Goal: Find specific page/section: Find specific page/section

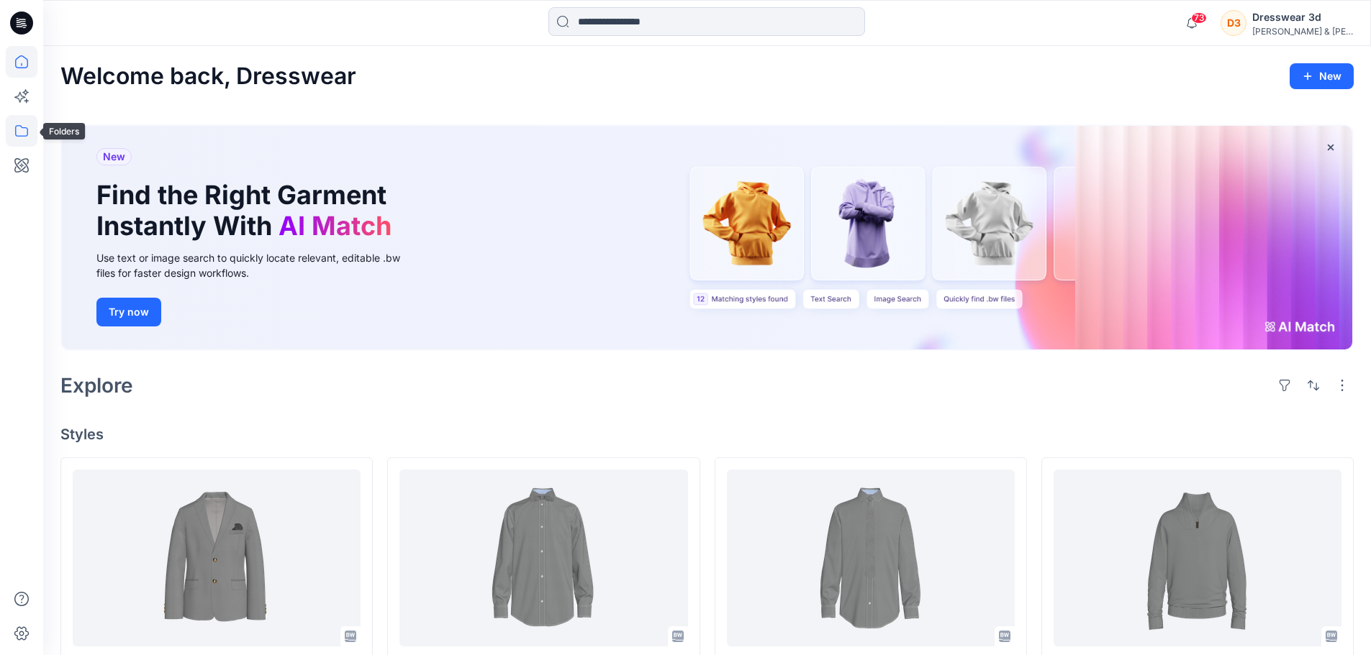
click at [14, 129] on icon at bounding box center [22, 131] width 32 height 32
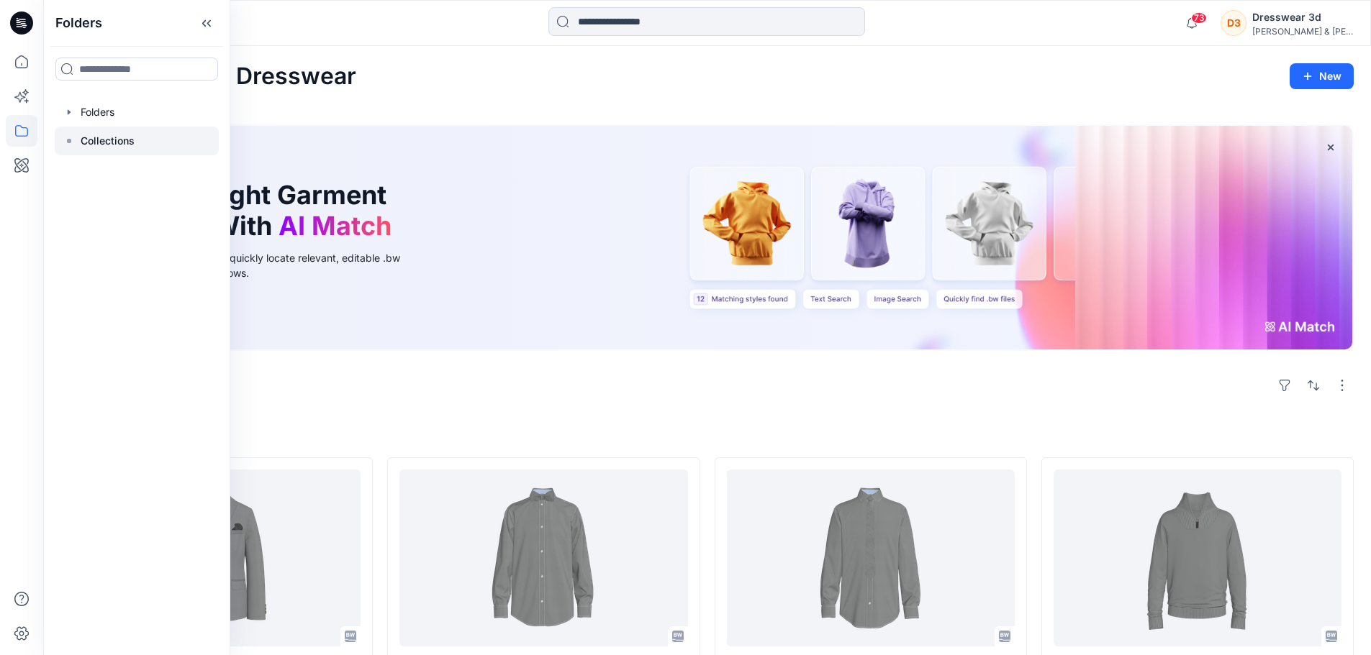
click at [69, 142] on rect at bounding box center [69, 141] width 4 height 4
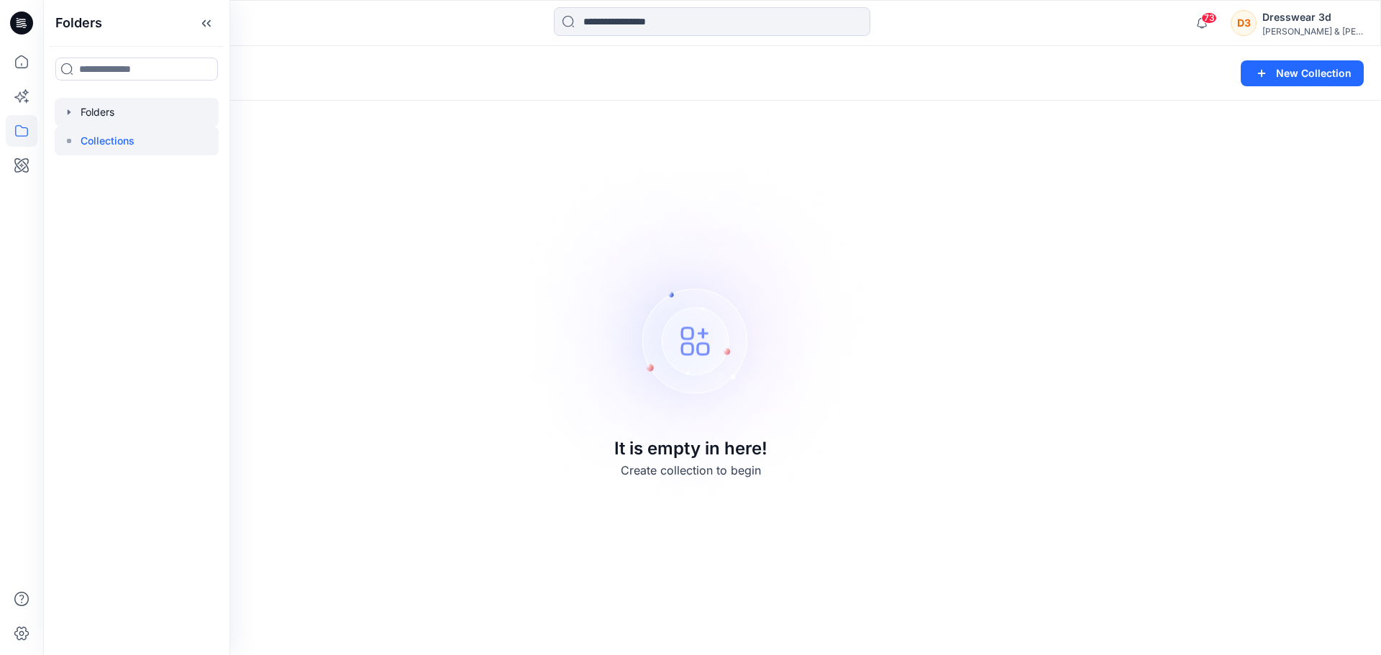
click at [70, 114] on icon "button" at bounding box center [69, 112] width 12 height 12
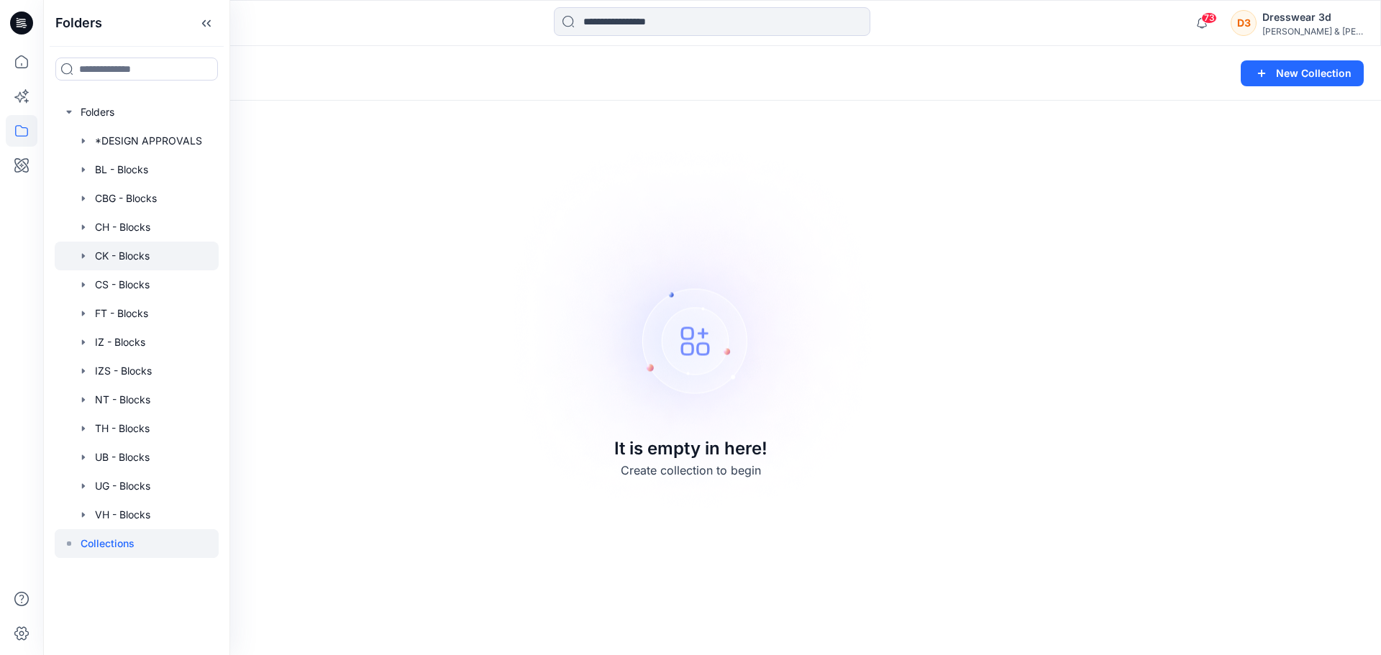
click at [84, 255] on icon "button" at bounding box center [83, 255] width 3 height 5
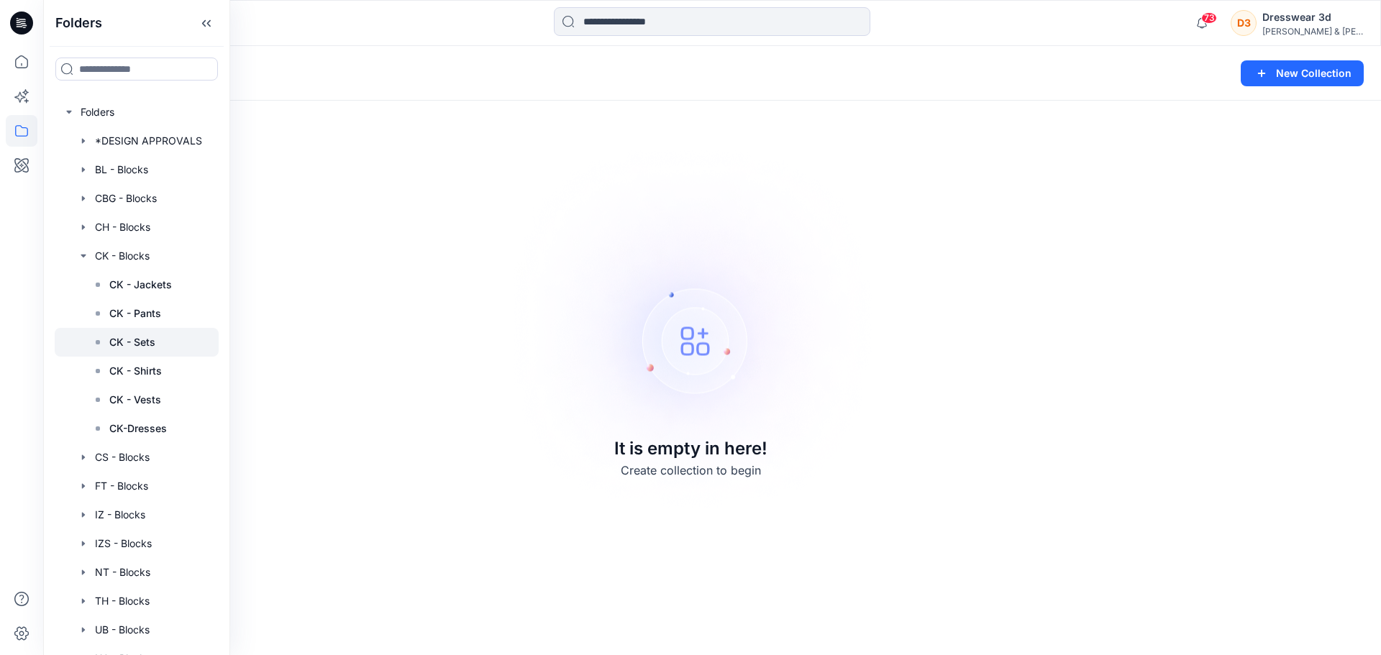
click at [96, 346] on icon at bounding box center [98, 343] width 12 height 12
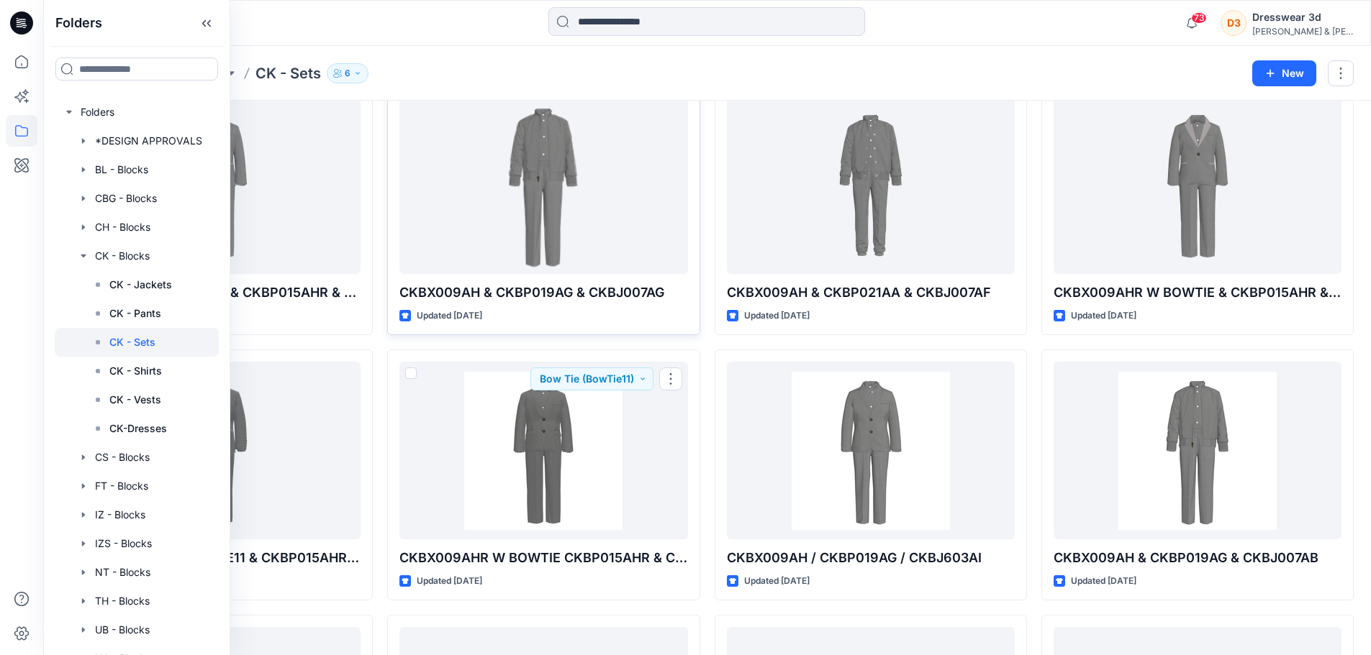
scroll to position [72, 0]
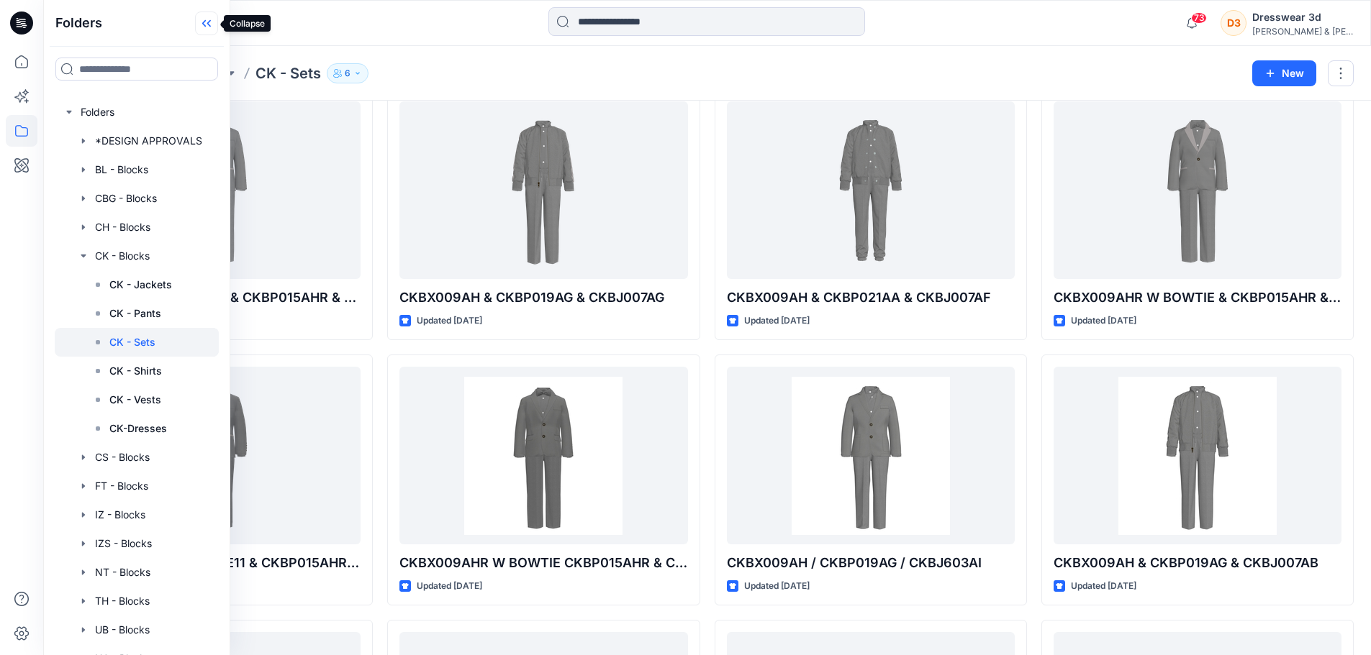
click at [204, 24] on icon at bounding box center [204, 23] width 4 height 7
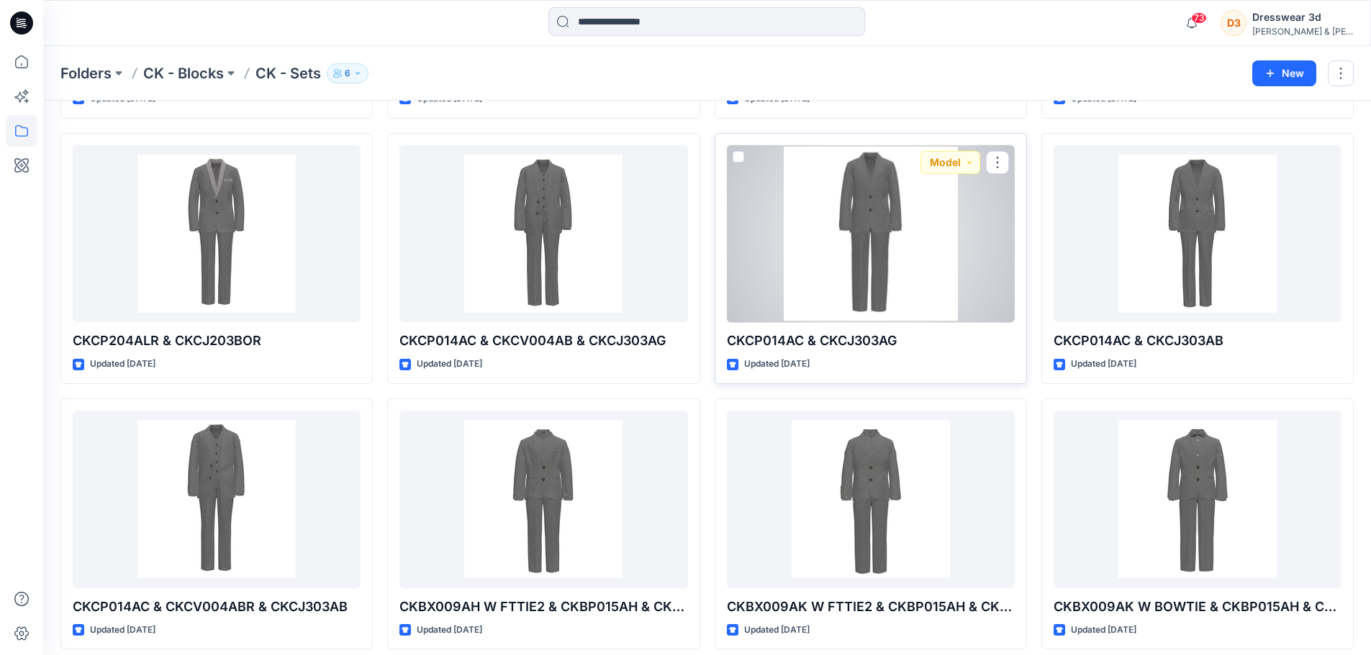
scroll to position [1102, 0]
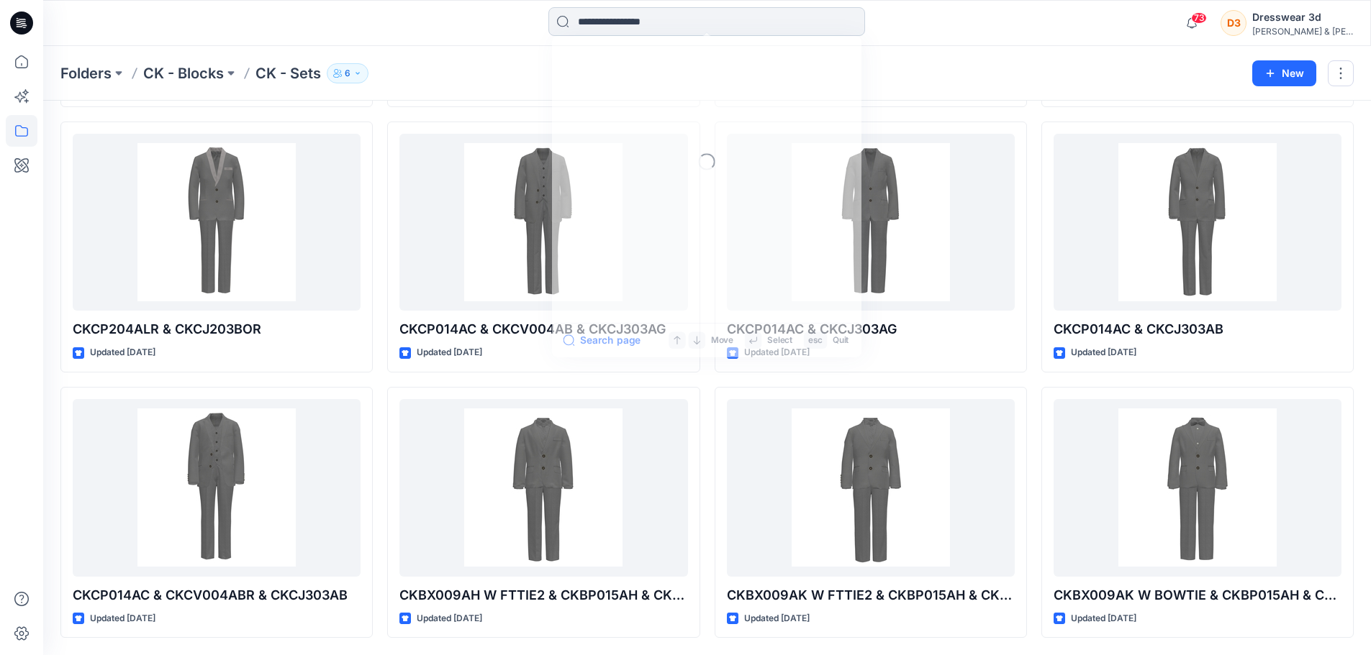
click at [611, 30] on input at bounding box center [706, 21] width 317 height 29
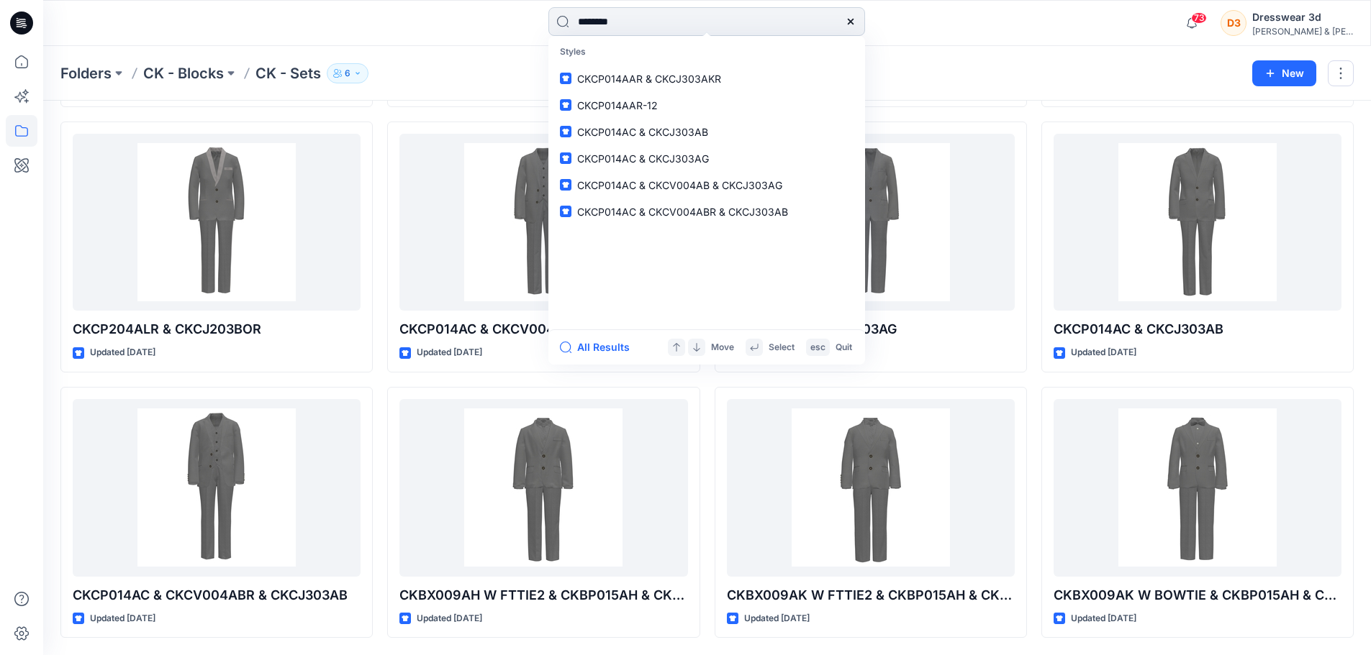
type input "*********"
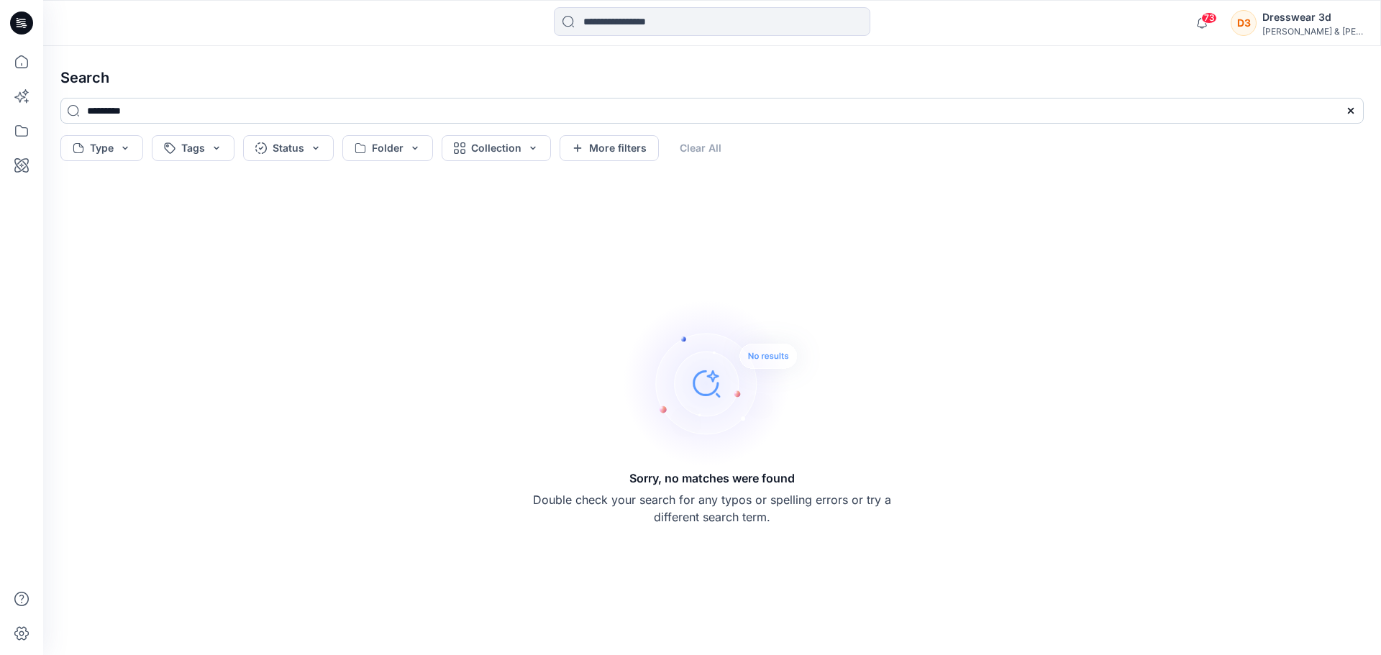
click at [202, 106] on input "*********" at bounding box center [712, 111] width 1304 height 26
click at [19, 62] on icon at bounding box center [22, 62] width 32 height 32
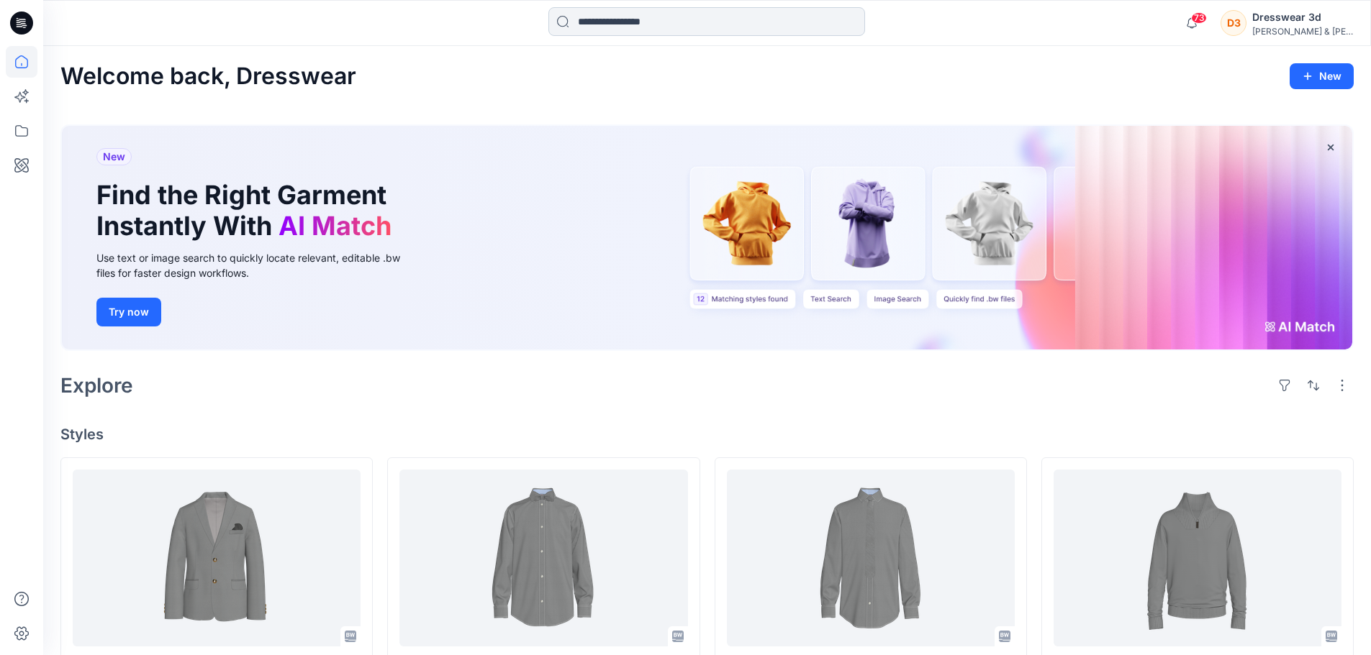
click at [693, 25] on input at bounding box center [706, 21] width 317 height 29
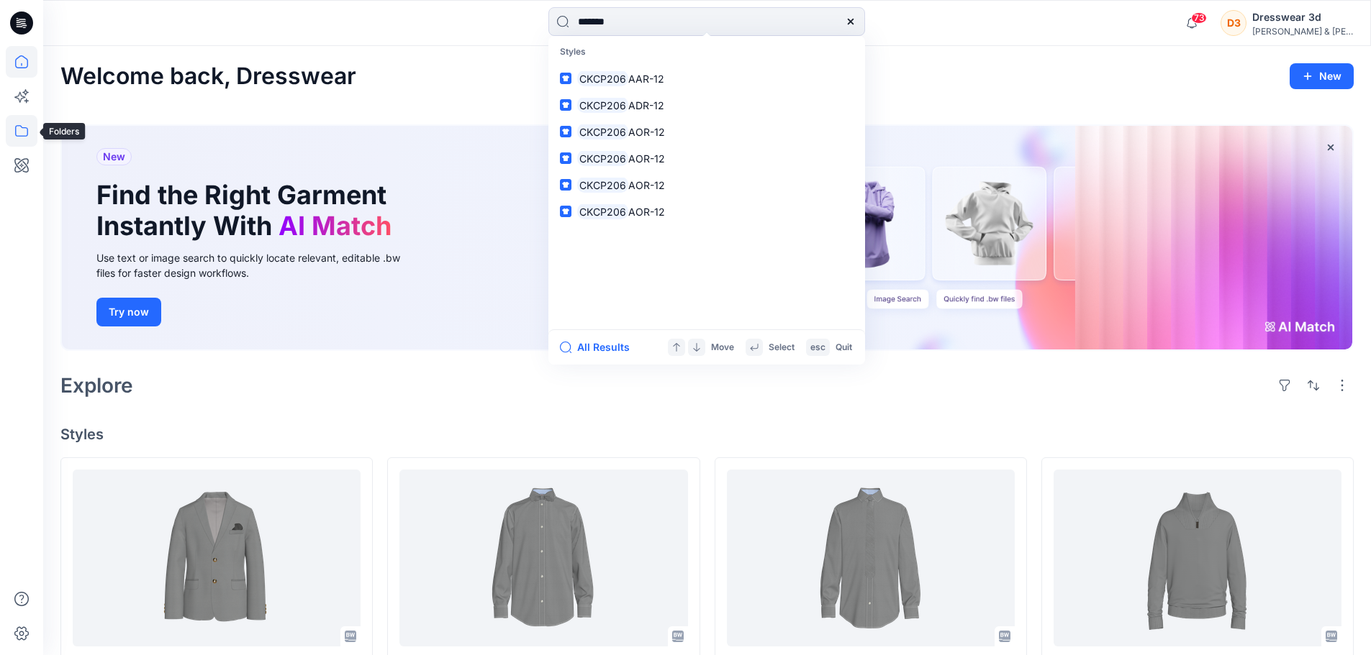
type input "*******"
click at [15, 132] on icon at bounding box center [22, 131] width 32 height 32
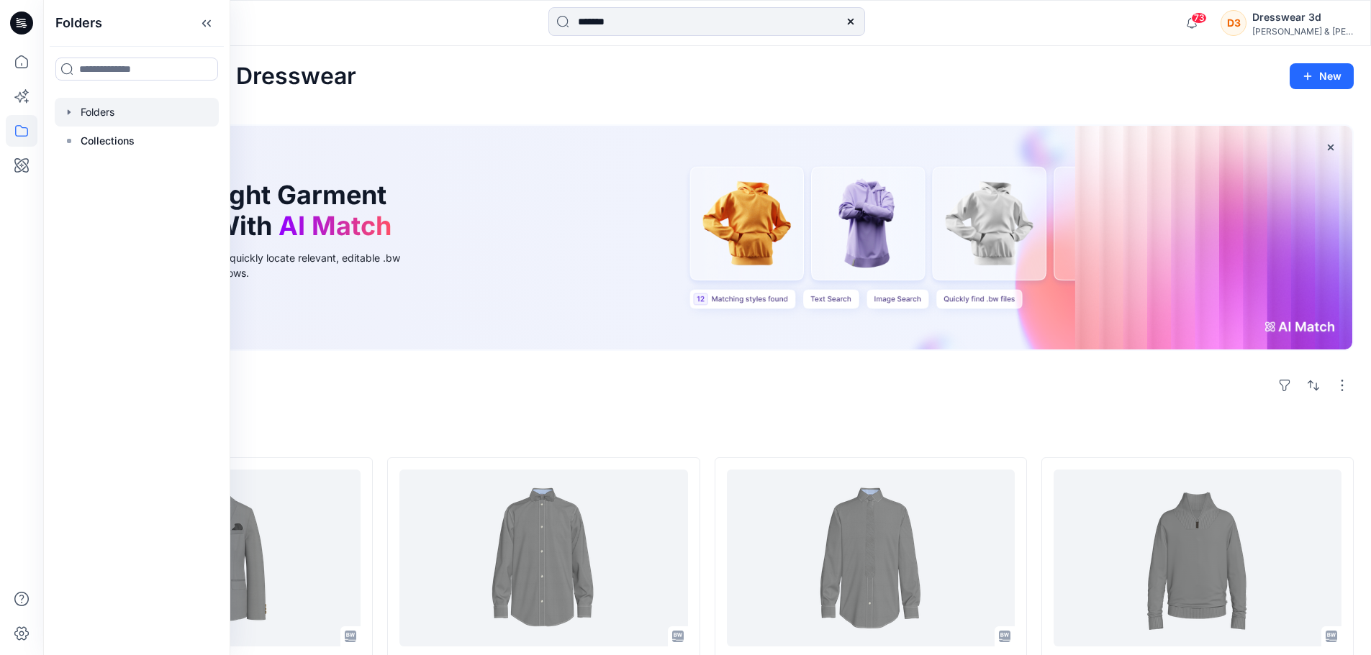
click at [101, 118] on div at bounding box center [137, 112] width 164 height 29
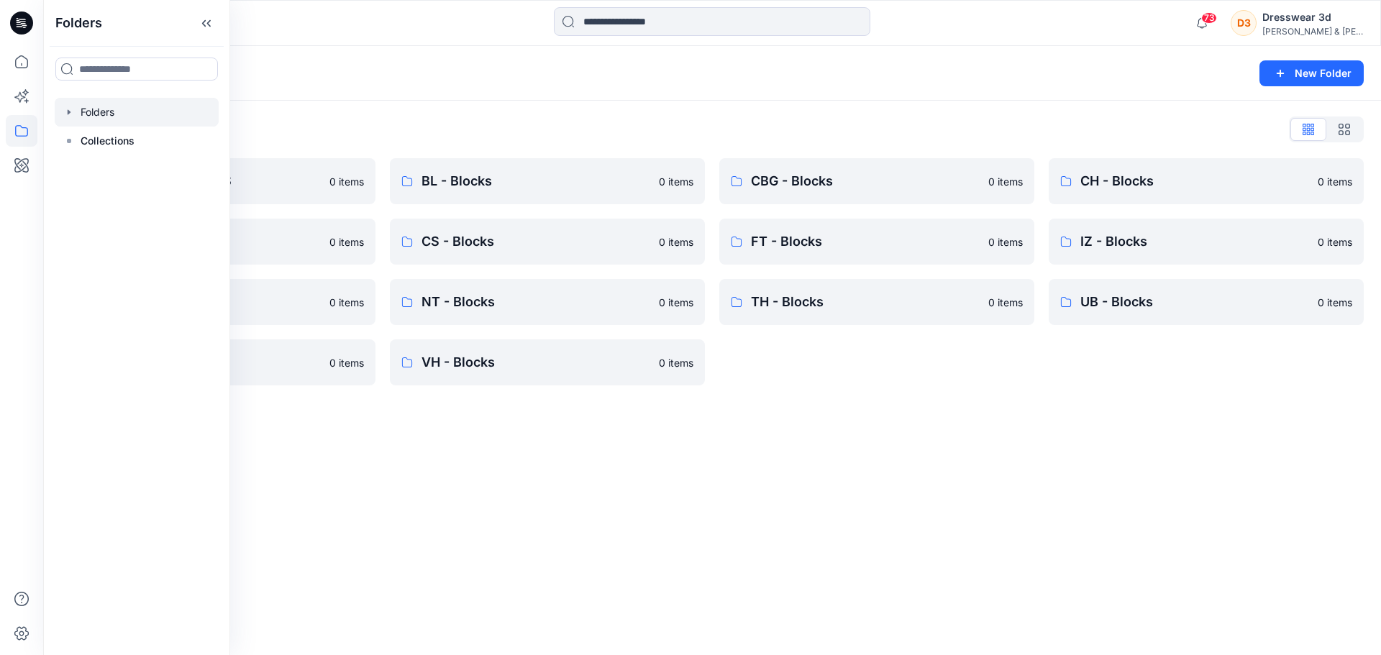
click at [69, 115] on icon "button" at bounding box center [69, 112] width 12 height 12
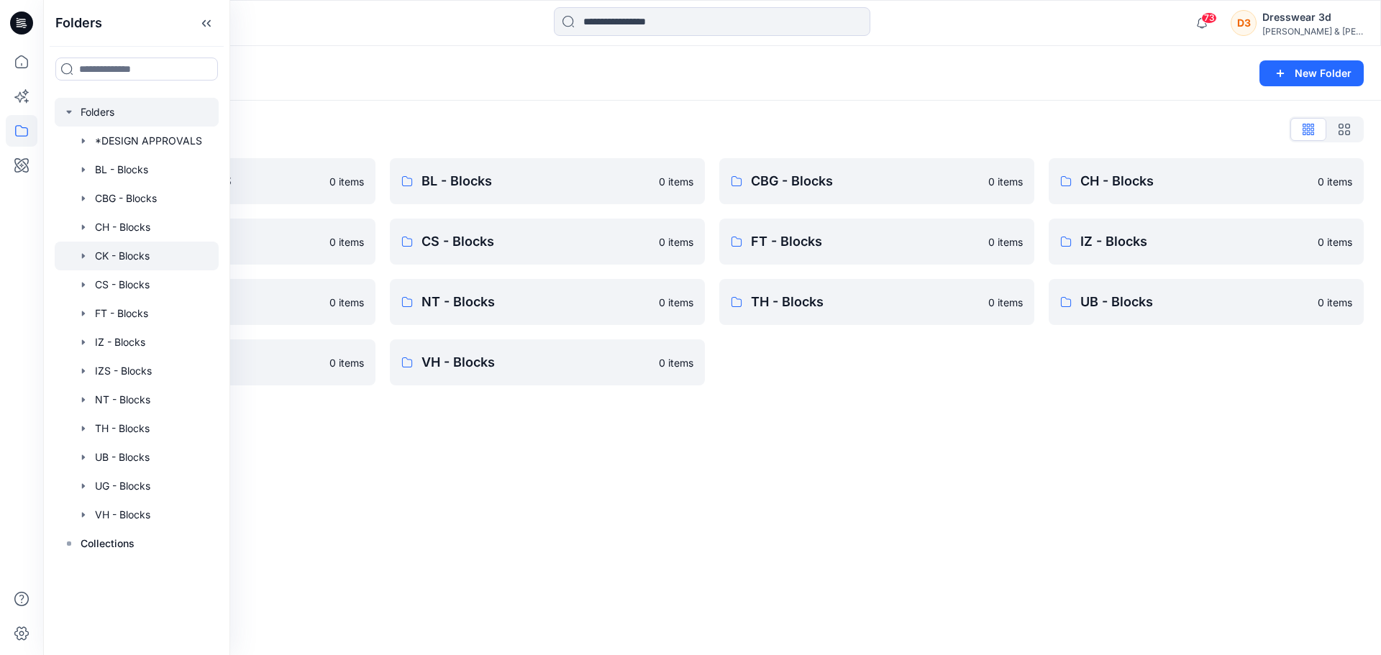
click at [85, 256] on icon "button" at bounding box center [83, 255] width 3 height 5
click at [425, 566] on div "Folders New Folder Folders List *DESIGN APPROVALS 0 items CK - Blocks 0 items I…" at bounding box center [712, 350] width 1338 height 609
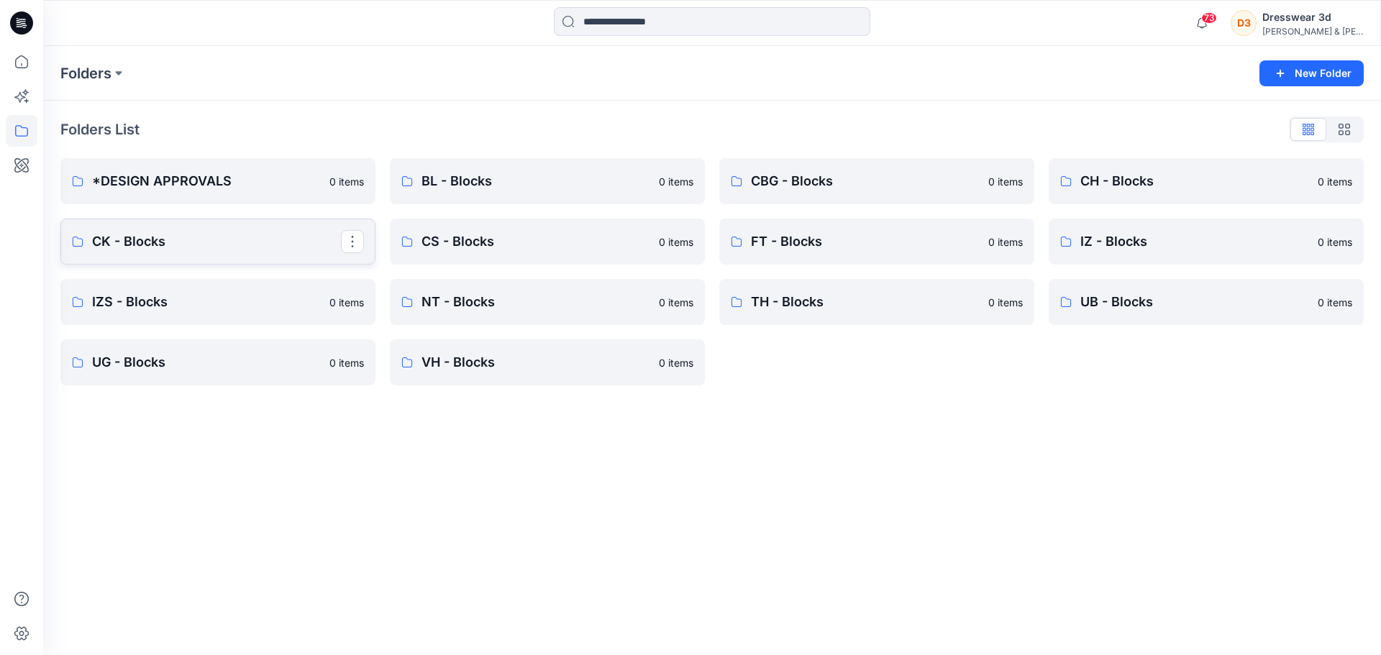
click at [201, 245] on p "CK - Blocks" at bounding box center [216, 242] width 249 height 20
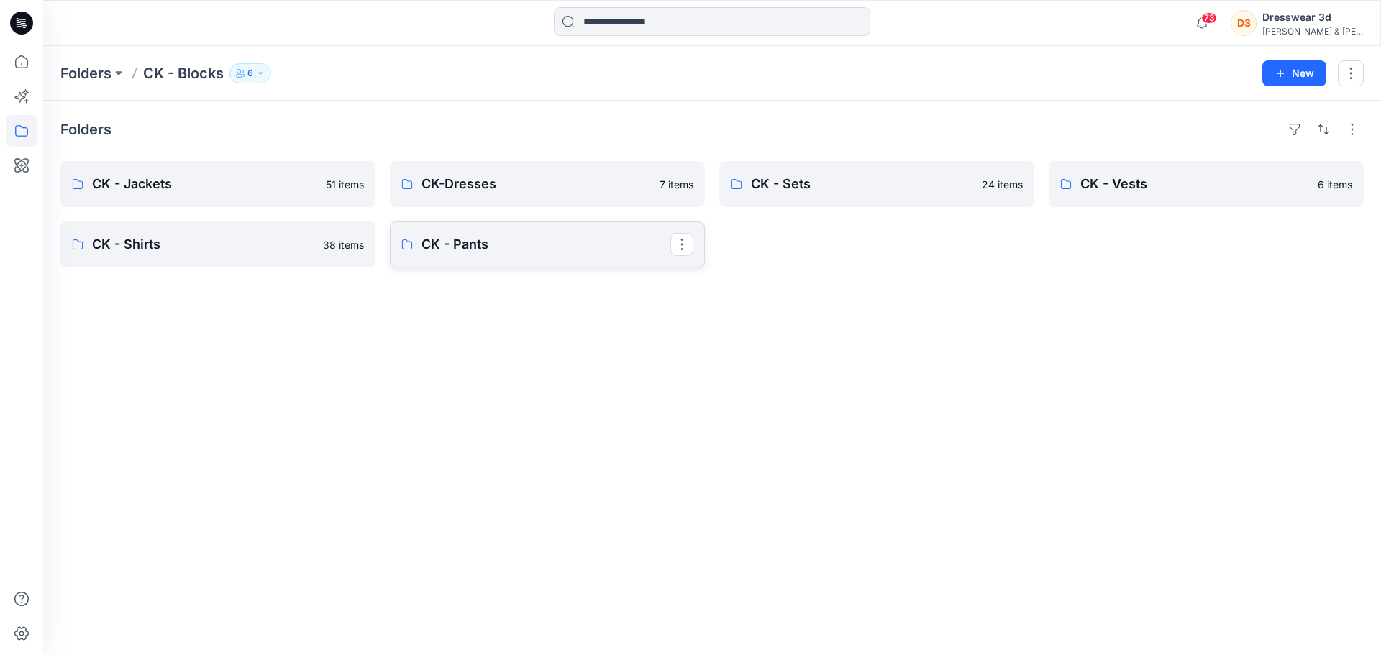
click at [498, 251] on p "CK - Pants" at bounding box center [546, 245] width 249 height 20
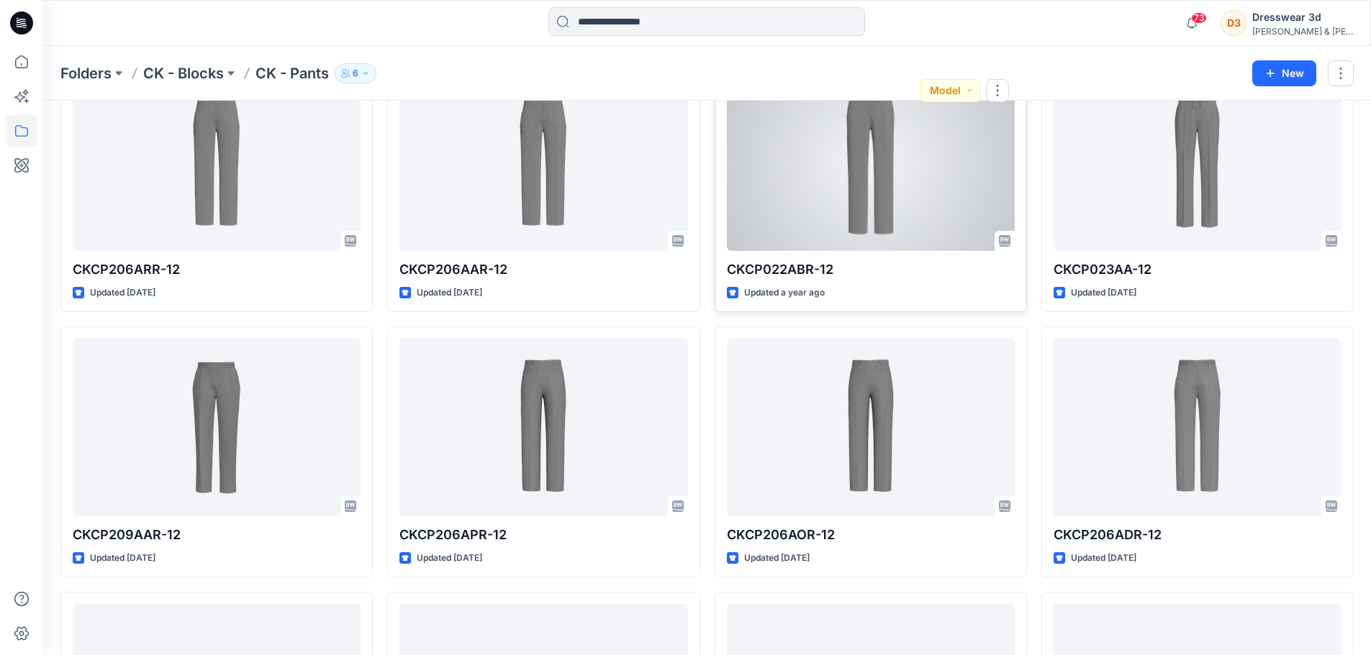
scroll to position [144, 0]
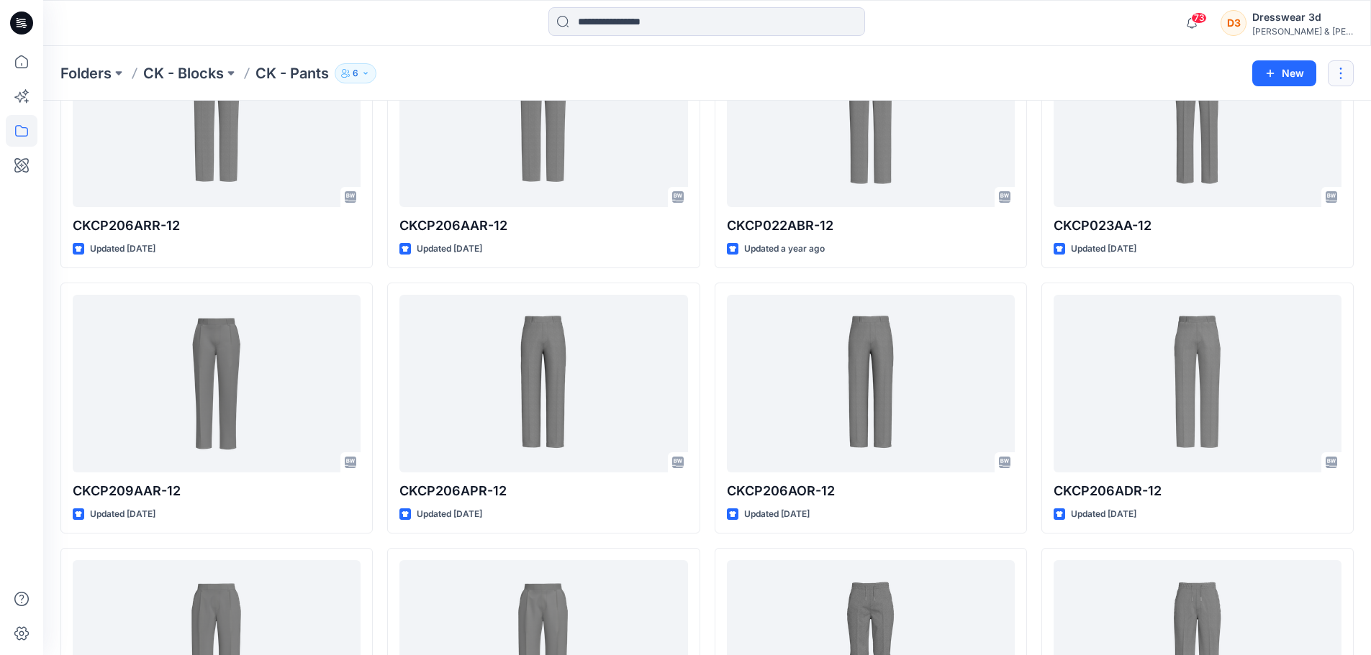
click at [1346, 77] on button "button" at bounding box center [1341, 73] width 26 height 26
click at [114, 71] on button at bounding box center [119, 73] width 14 height 20
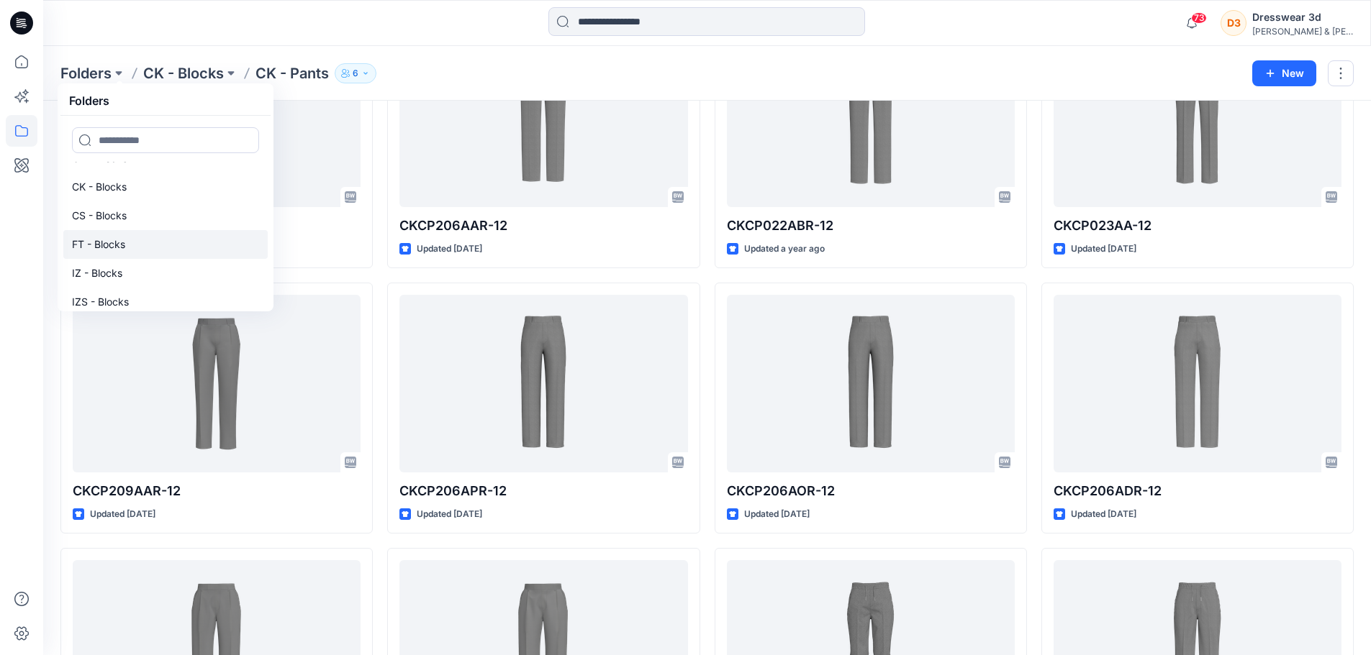
scroll to position [104, 0]
click at [112, 246] on p "FT - Blocks" at bounding box center [98, 245] width 53 height 17
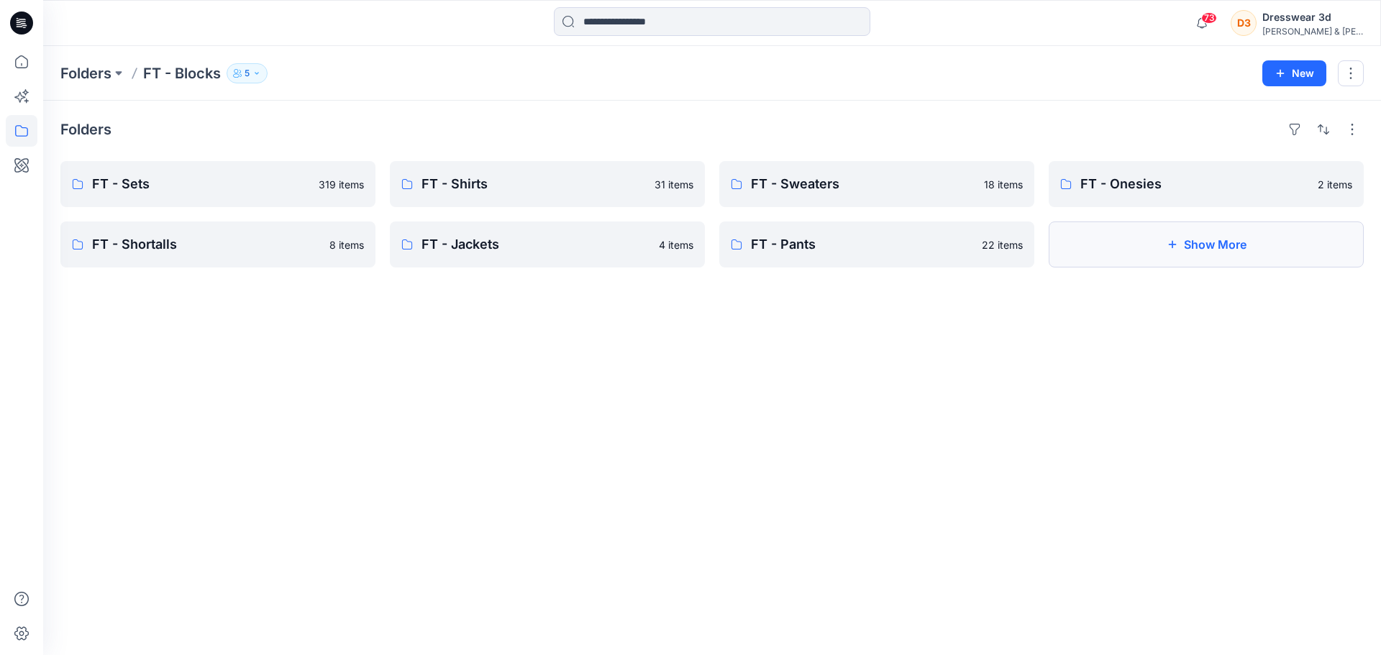
click at [1220, 263] on button "Show More" at bounding box center [1206, 245] width 315 height 46
click at [1196, 250] on p "FT - Vests" at bounding box center [1205, 245] width 249 height 20
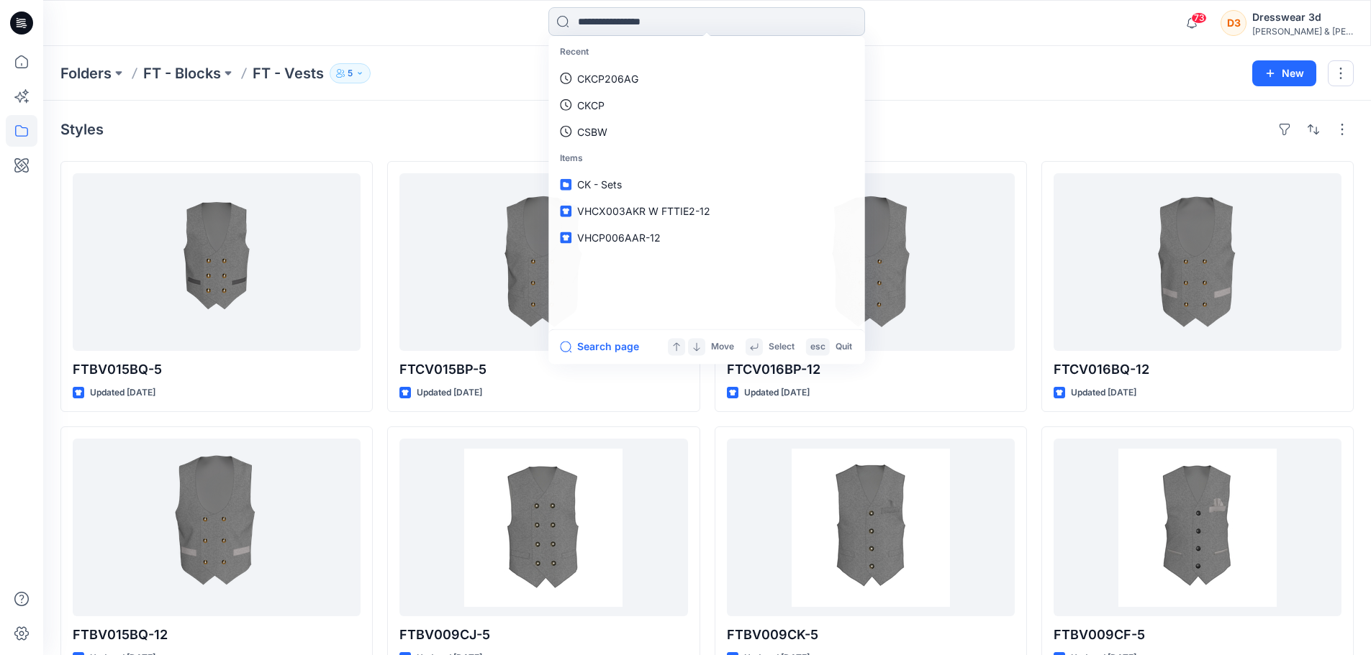
click at [682, 34] on input at bounding box center [706, 21] width 317 height 29
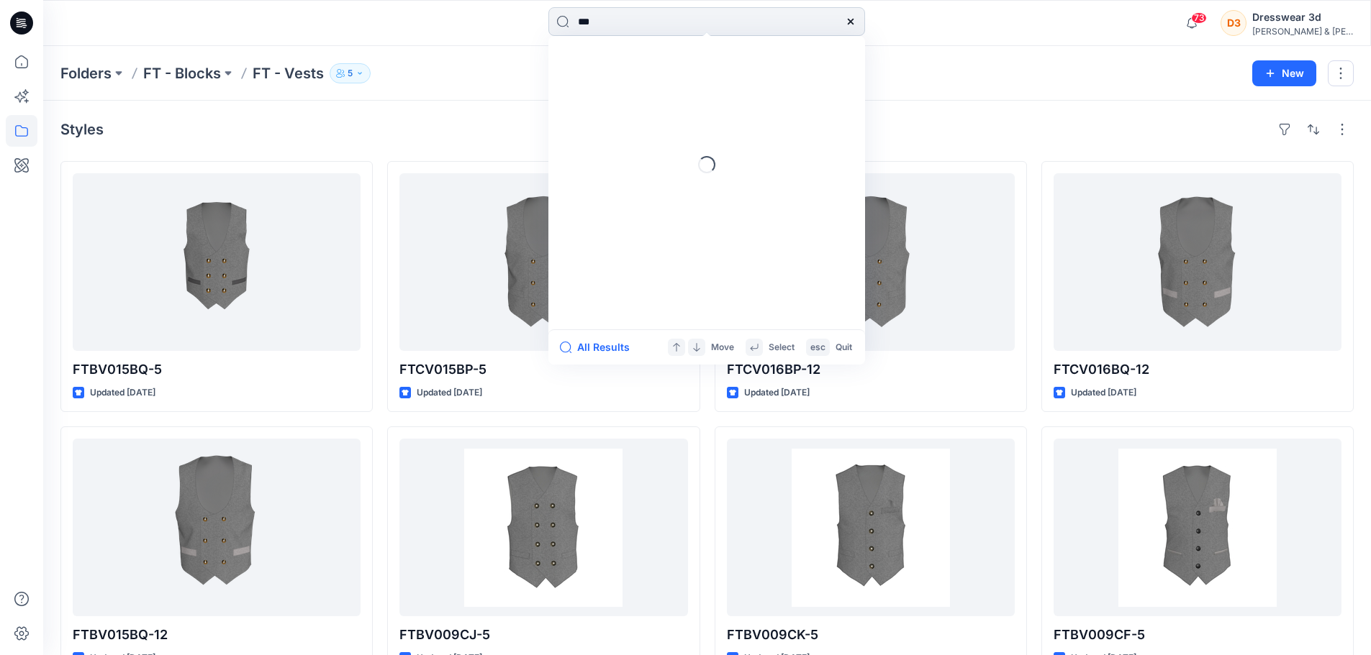
type input "****"
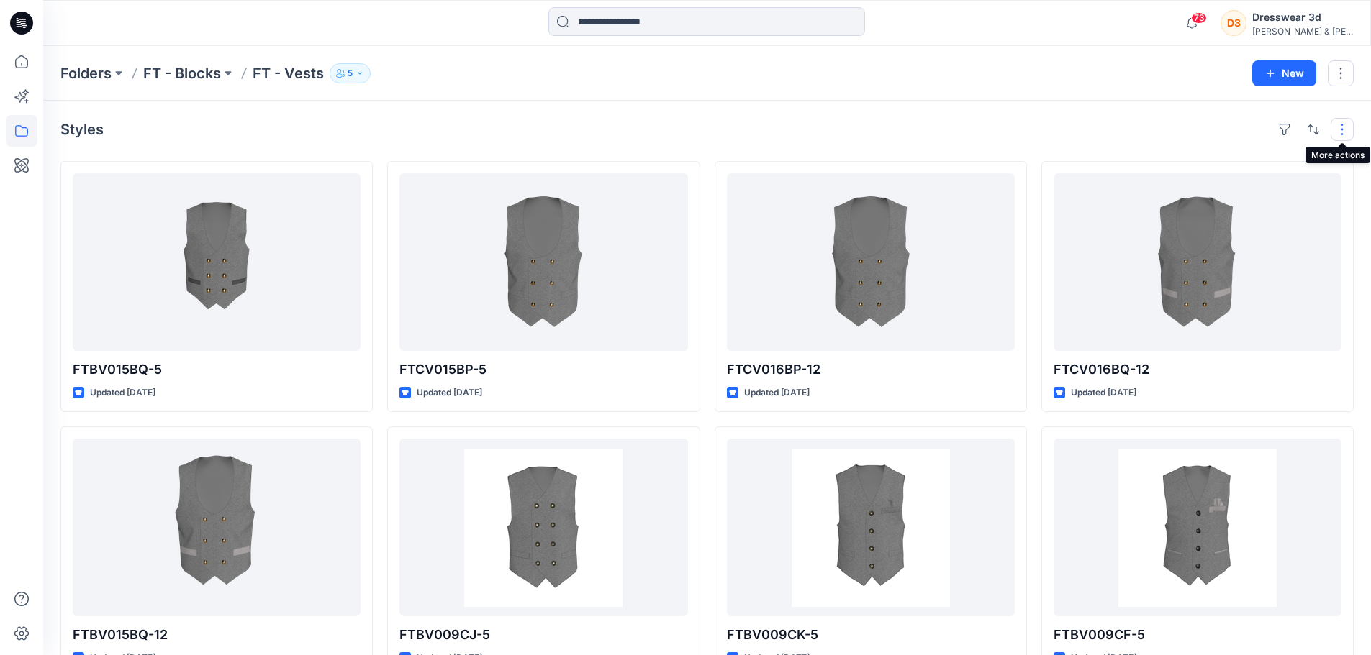
click at [1343, 123] on button "button" at bounding box center [1341, 129] width 23 height 23
click at [1311, 127] on button "button" at bounding box center [1313, 129] width 23 height 23
click at [1238, 196] on p "A to Z" at bounding box center [1265, 198] width 91 height 15
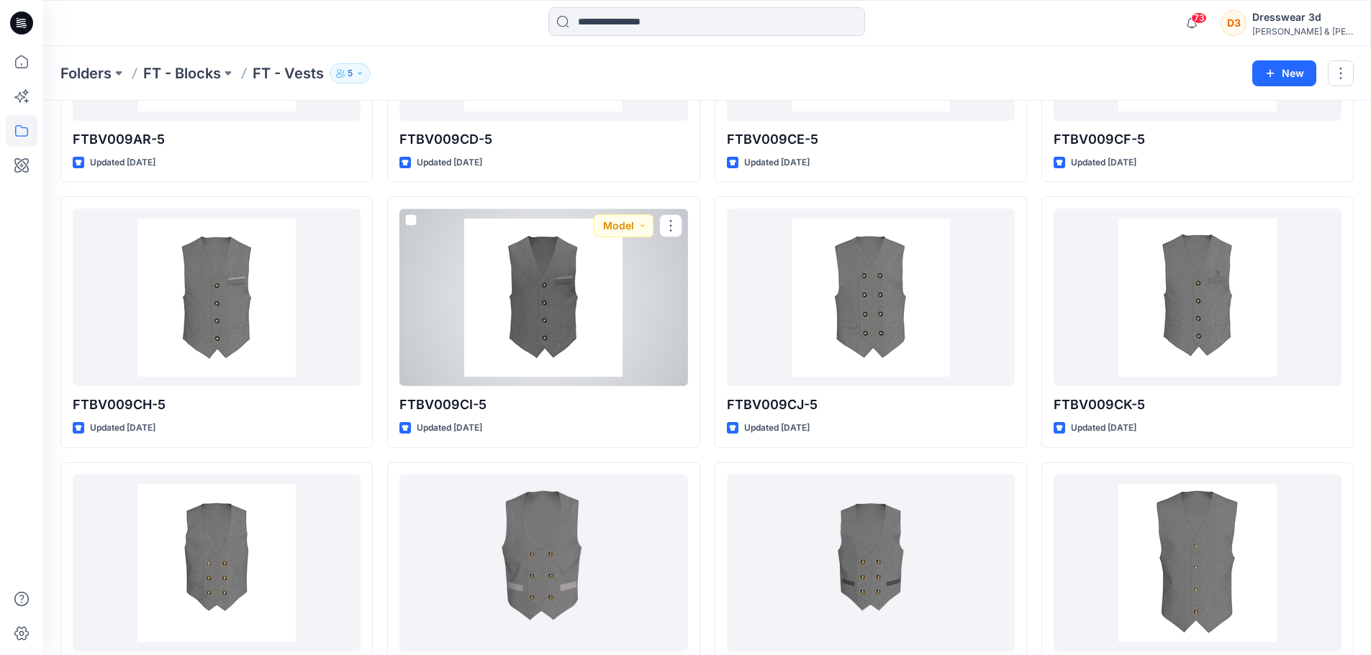
scroll to position [504, 0]
